Goal: Use online tool/utility: Utilize a website feature to perform a specific function

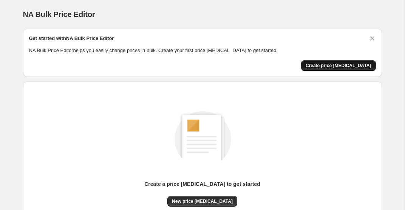
click at [339, 63] on span "Create price [MEDICAL_DATA]" at bounding box center [339, 66] width 66 height 6
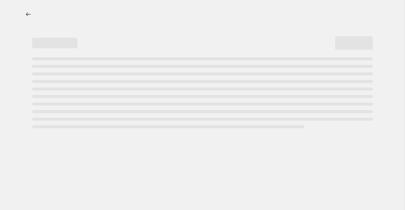
select select "percentage"
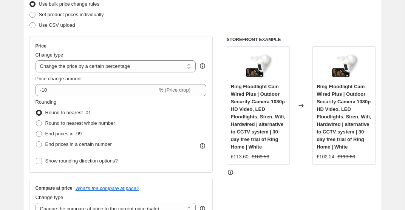
scroll to position [110, 0]
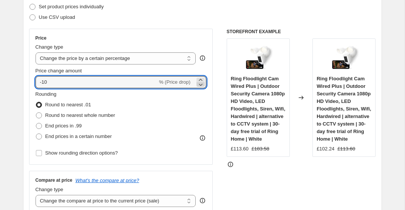
click at [200, 85] on icon at bounding box center [201, 85] width 8 height 8
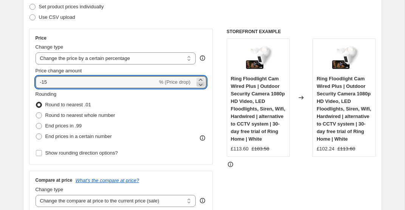
click at [200, 85] on icon at bounding box center [201, 85] width 8 height 8
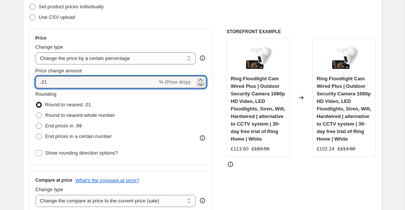
click at [198, 86] on icon at bounding box center [201, 85] width 8 height 8
type input "-22"
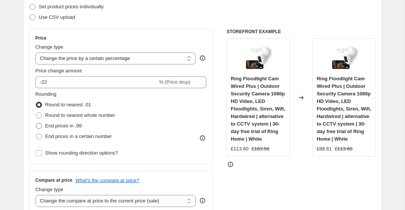
click at [73, 125] on span "End prices in .99" at bounding box center [63, 126] width 37 height 6
click at [36, 124] on input "End prices in .99" at bounding box center [36, 123] width 0 height 0
radio input "true"
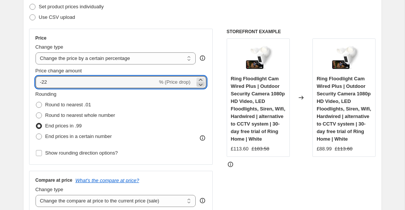
click at [200, 85] on icon at bounding box center [201, 85] width 4 height 2
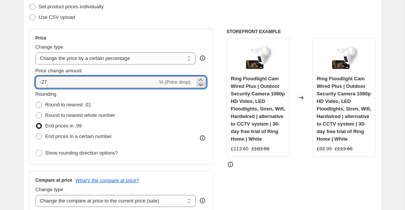
click at [200, 85] on icon at bounding box center [201, 85] width 4 height 2
type input "-28"
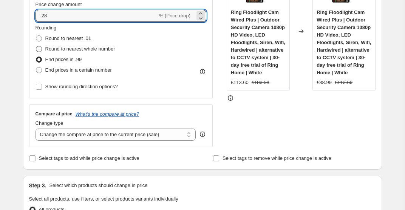
scroll to position [180, 0]
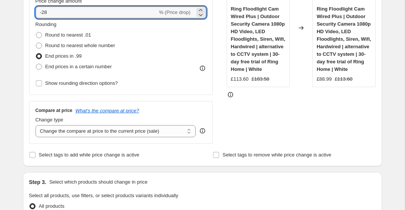
click at [274, 126] on div "STOREFRONT EXAMPLE Ring Floodlight Cam Wired Plus | Outdoor Security Camera 108…" at bounding box center [301, 51] width 149 height 185
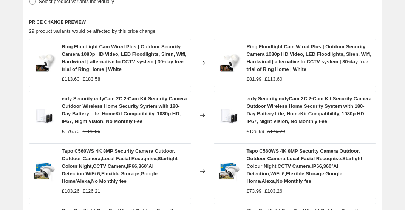
scroll to position [640, 0]
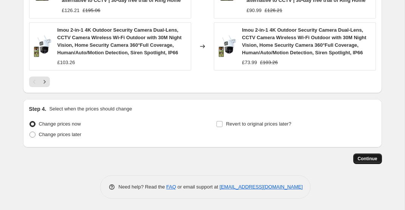
click at [364, 159] on span "Continue" at bounding box center [368, 159] width 20 height 6
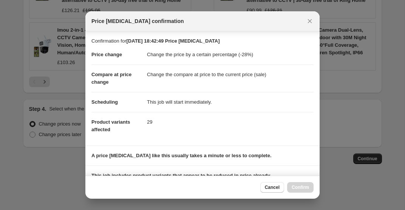
scroll to position [108, 0]
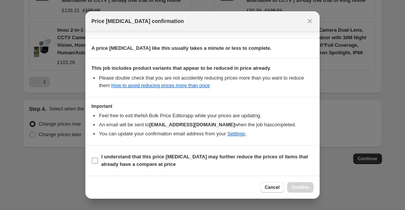
click at [170, 162] on b "I understand that this price [MEDICAL_DATA] may further reduce the prices of it…" at bounding box center [204, 160] width 207 height 13
click at [98, 162] on input "I understand that this price [MEDICAL_DATA] may further reduce the prices of it…" at bounding box center [95, 161] width 6 height 6
checkbox input "true"
click at [293, 183] on button "Confirm" at bounding box center [300, 188] width 26 height 11
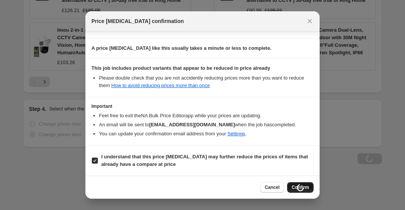
scroll to position [640, 0]
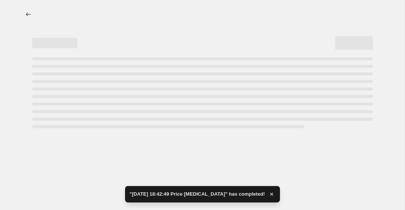
select select "percentage"
